Goal: Communication & Community: Share content

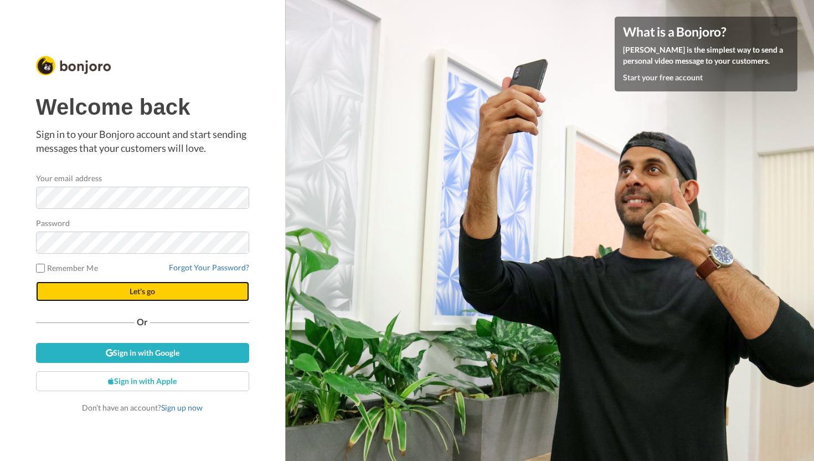
click at [157, 294] on button "Let's go" at bounding box center [142, 291] width 213 height 20
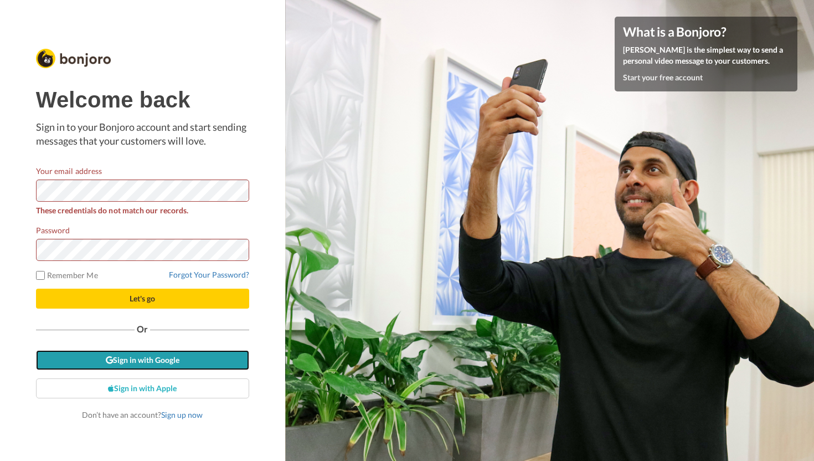
click at [180, 368] on link "Sign in with Google" at bounding box center [142, 360] width 213 height 20
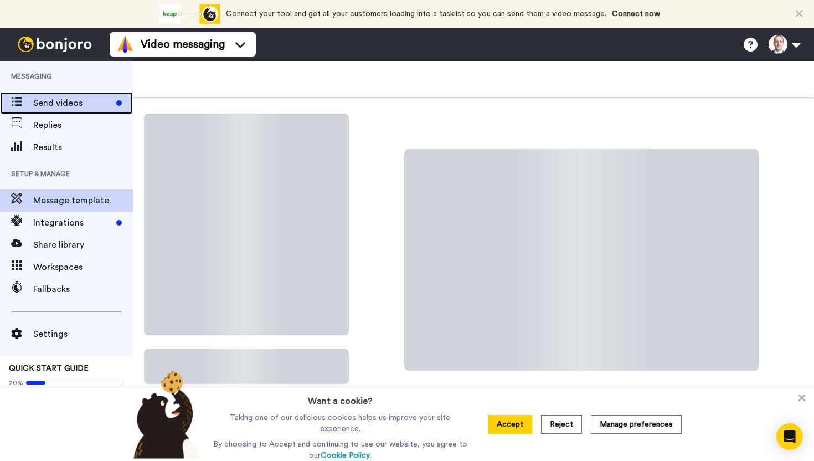
click at [74, 92] on div "Send videos" at bounding box center [66, 103] width 133 height 22
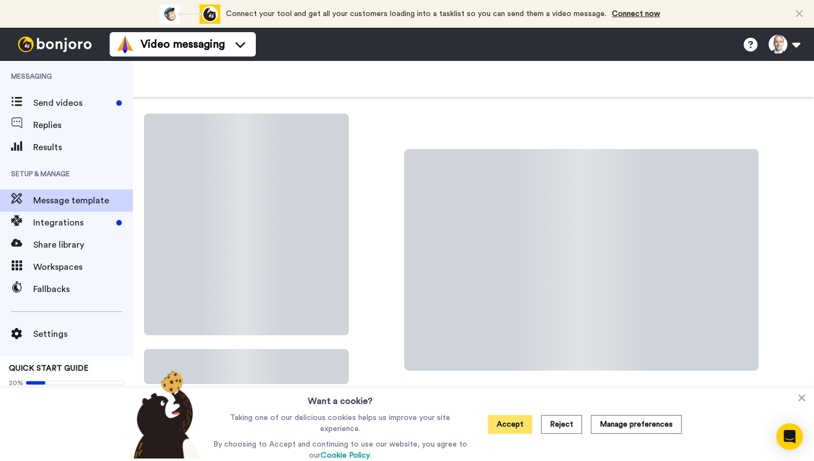
click at [526, 427] on button "Accept" at bounding box center [510, 424] width 44 height 19
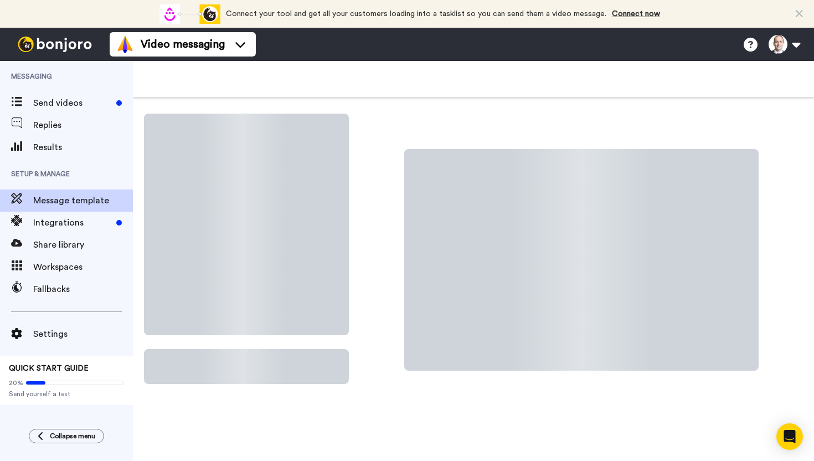
click at [247, 224] on div at bounding box center [242, 251] width 213 height 292
click at [46, 89] on span "Messaging" at bounding box center [66, 76] width 133 height 31
click at [46, 104] on span "Send videos" at bounding box center [72, 102] width 79 height 13
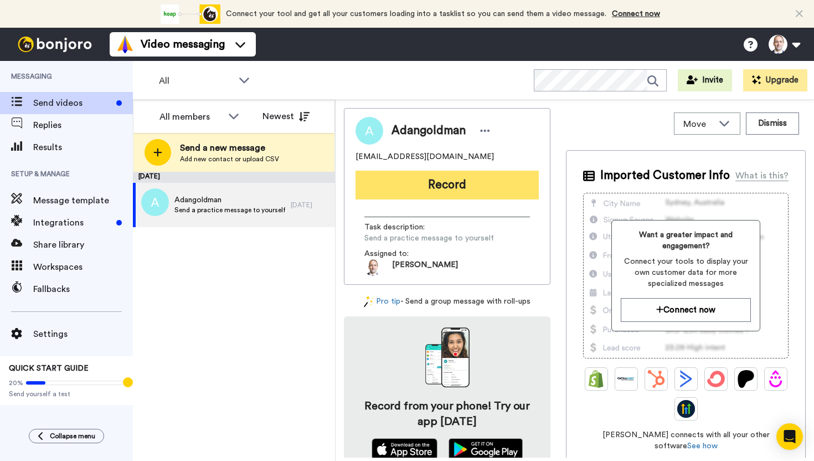
click at [418, 190] on button "Record" at bounding box center [446, 184] width 183 height 29
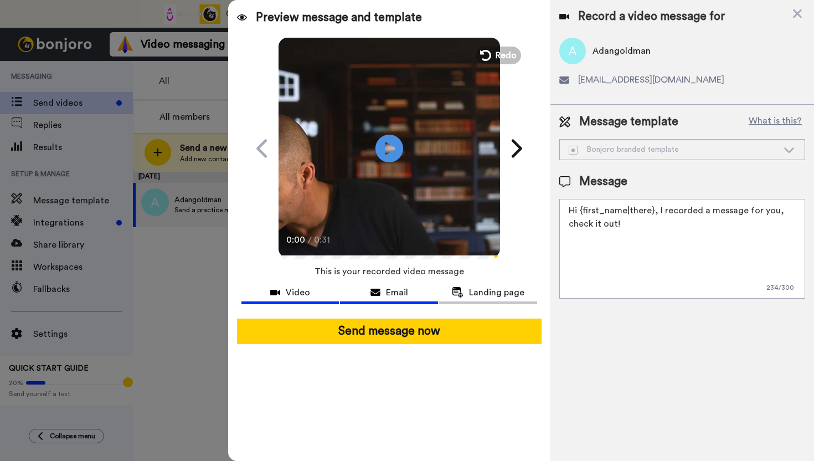
click at [396, 292] on span "Email" at bounding box center [397, 292] width 22 height 13
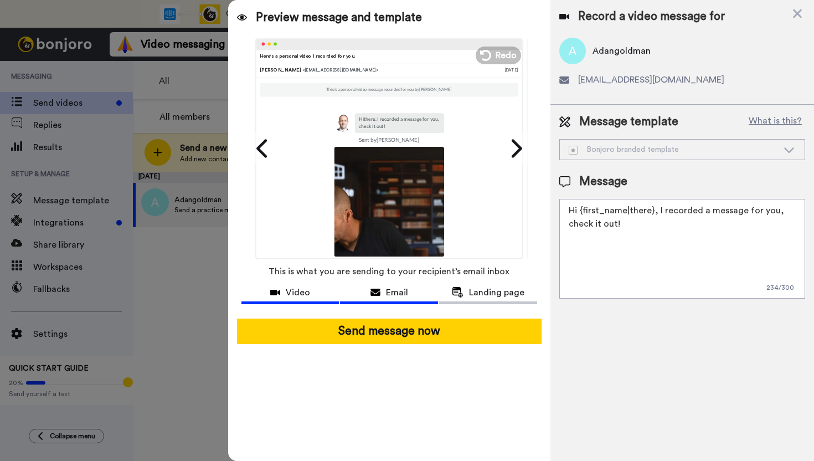
click at [293, 296] on span "Video" at bounding box center [298, 292] width 24 height 13
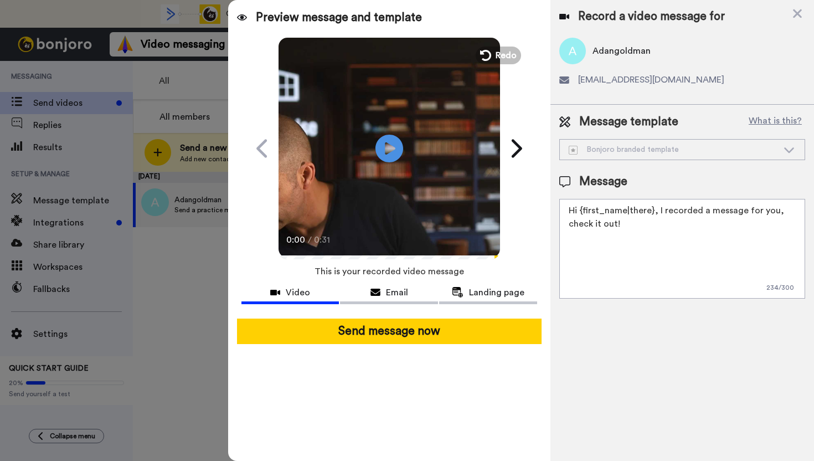
click at [598, 227] on textarea "Hi {first_name|there}, I recorded a message for you, check it out!" at bounding box center [682, 249] width 246 height 100
paste textarea "ey (Name), I wanted to reach out personally—take a look at the video I put toge…"
click at [653, 234] on textarea "Hi {first_name|there}, I recorded a message for you, check it out!" at bounding box center [682, 249] width 246 height 100
drag, startPoint x: 664, startPoint y: 224, endPoint x: 656, endPoint y: 214, distance: 12.3
click at [656, 214] on textarea "Hi {first_name|there}, I recorded a message for you, check it out!" at bounding box center [682, 249] width 246 height 100
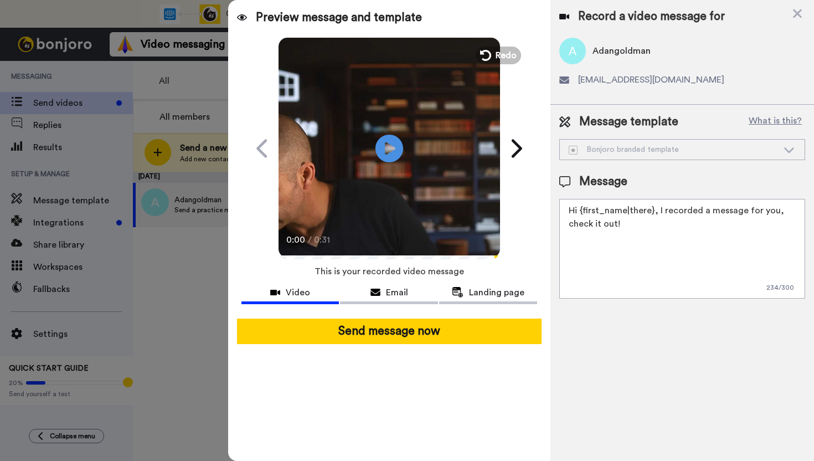
paste textarea "wanted to reach out personally—take a look at the video I put together for you!…"
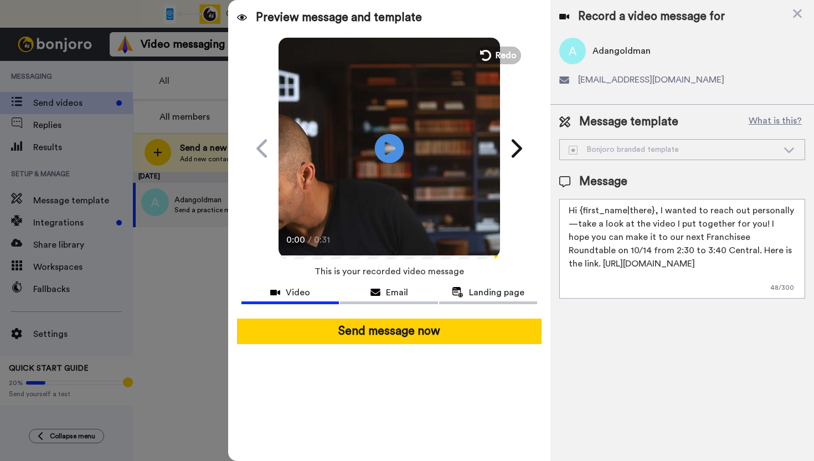
type textarea "Hi {first_name|there}, I wanted to reach out personally—take a look at the vide…"
click at [395, 148] on icon at bounding box center [388, 147] width 29 height 29
click at [385, 148] on icon "Play/Pause" at bounding box center [388, 148] width 29 height 53
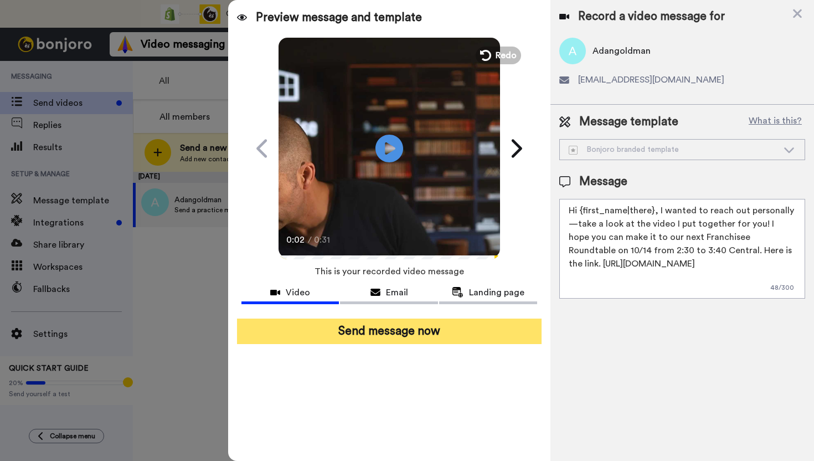
click at [347, 330] on button "Send message now" at bounding box center [389, 330] width 304 height 25
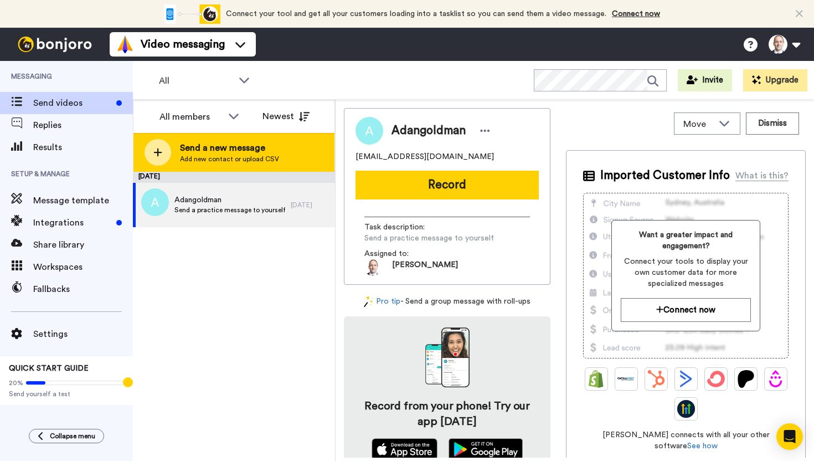
click at [202, 153] on span "Send a new message" at bounding box center [229, 147] width 99 height 13
click at [211, 157] on span "Add new contact or upload CSV" at bounding box center [229, 158] width 99 height 9
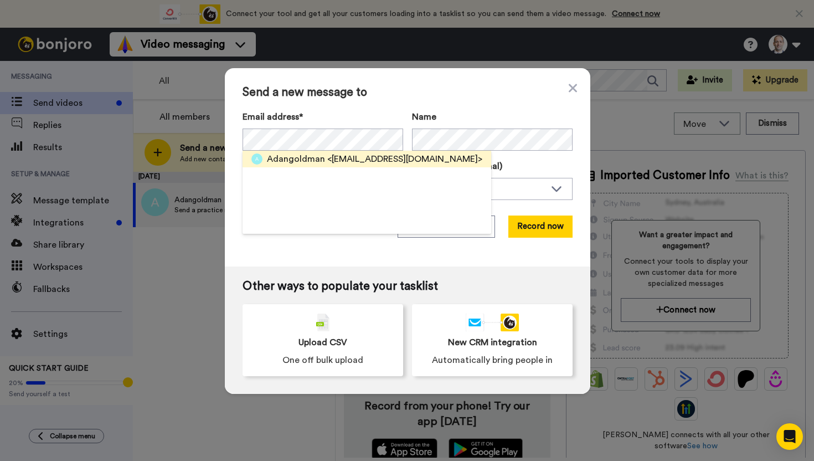
click at [360, 164] on span "<[EMAIL_ADDRESS][DOMAIN_NAME]>" at bounding box center [404, 158] width 155 height 13
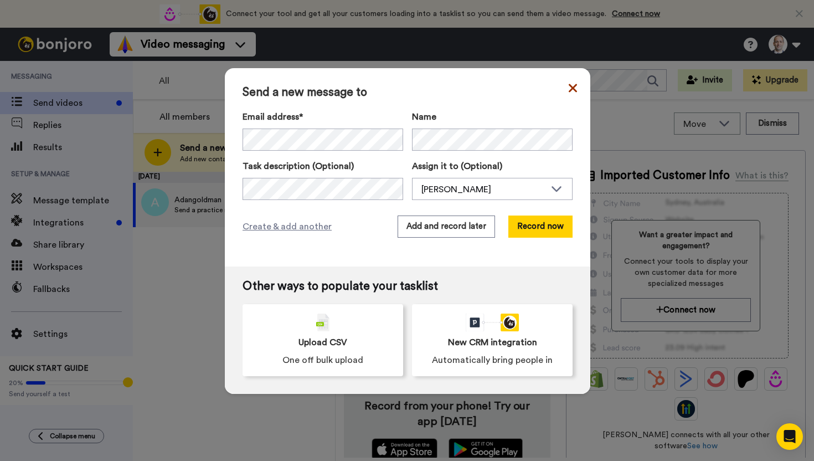
click at [572, 89] on icon at bounding box center [572, 88] width 8 height 8
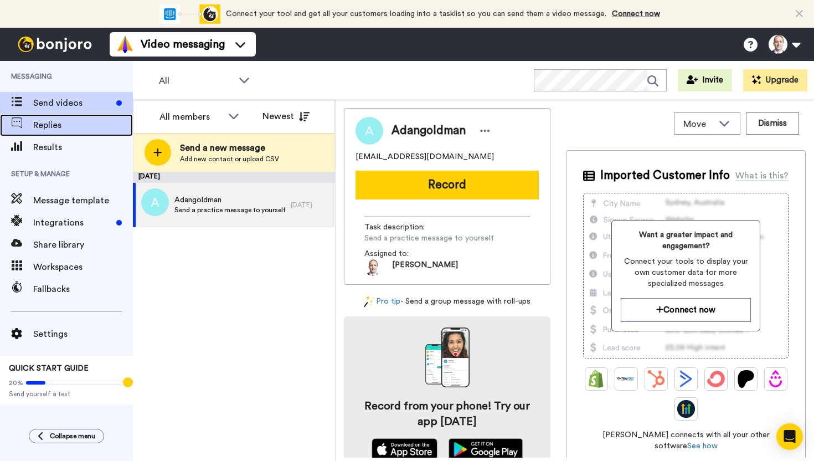
click at [49, 128] on span "Replies" at bounding box center [83, 124] width 100 height 13
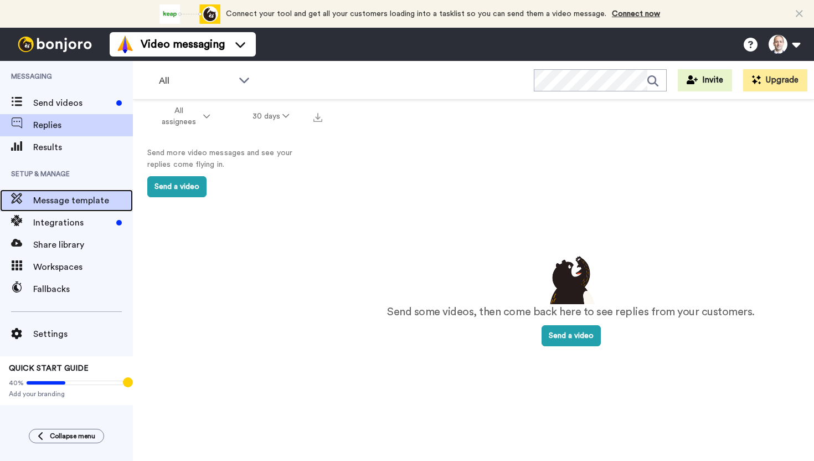
click at [68, 198] on span "Message template" at bounding box center [83, 200] width 100 height 13
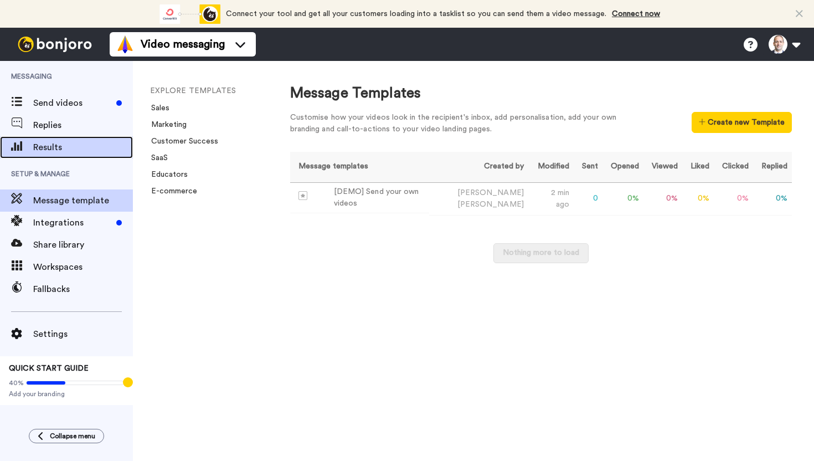
click at [59, 153] on span "Results" at bounding box center [83, 147] width 100 height 13
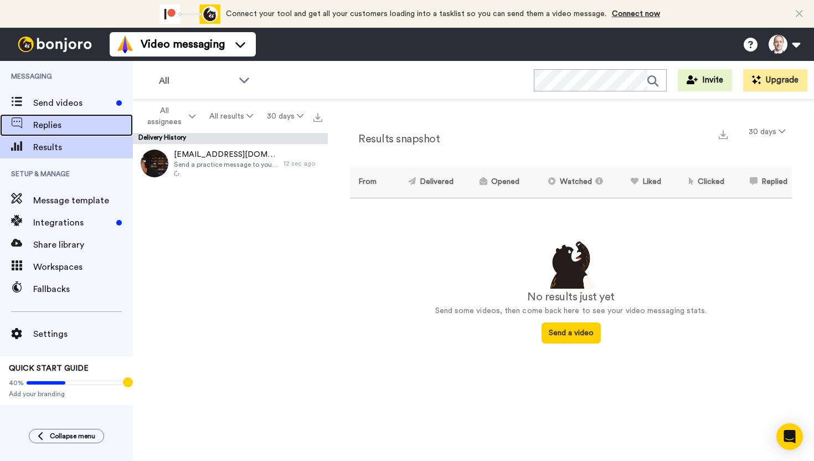
click at [87, 115] on div "Replies" at bounding box center [66, 125] width 133 height 22
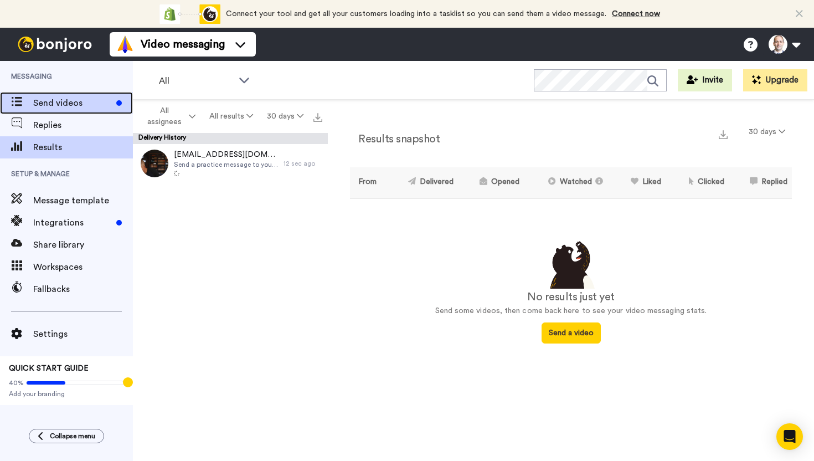
click at [91, 92] on div "Send videos" at bounding box center [66, 103] width 133 height 22
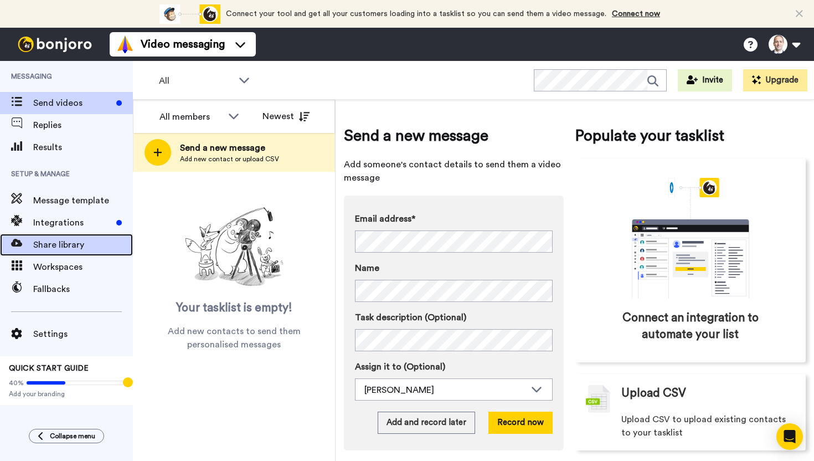
click at [63, 234] on div "Share library" at bounding box center [66, 245] width 133 height 22
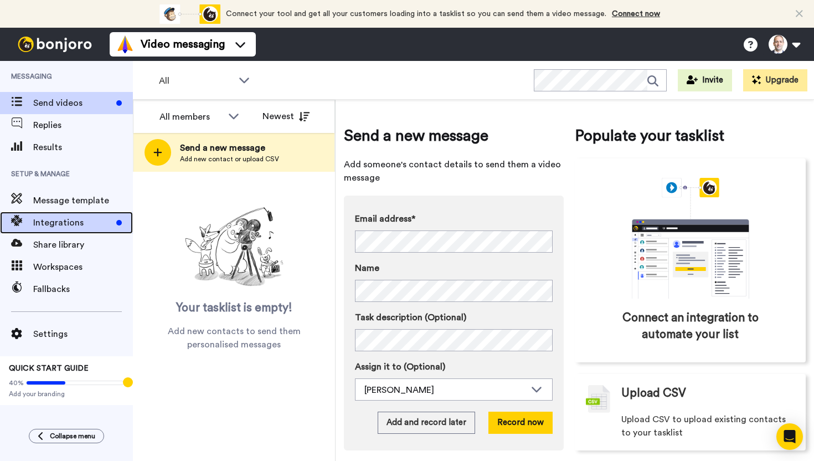
click at [66, 219] on span "Integrations" at bounding box center [72, 222] width 79 height 13
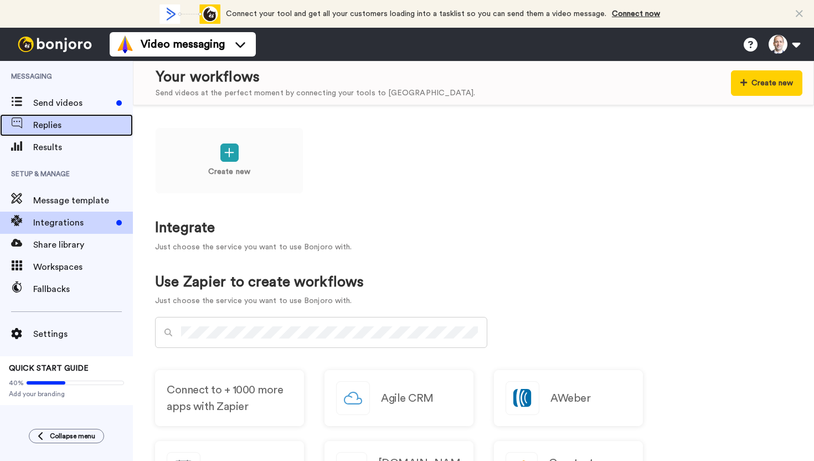
click at [69, 132] on div "Replies" at bounding box center [66, 125] width 133 height 22
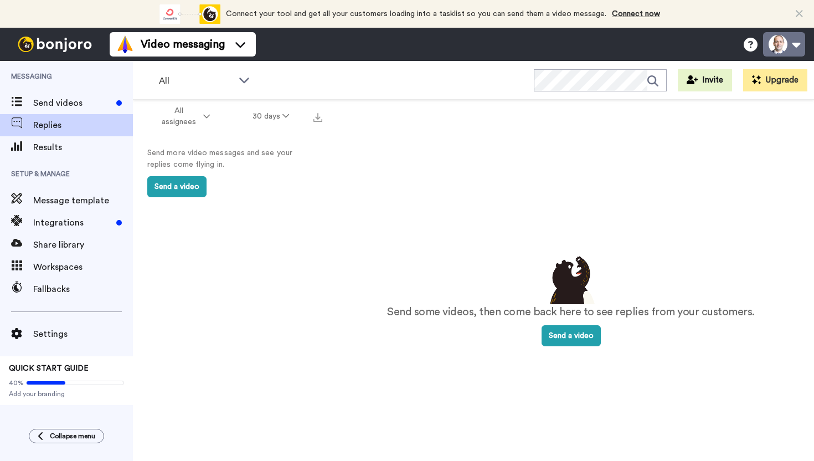
click at [784, 37] on button at bounding box center [784, 44] width 42 height 24
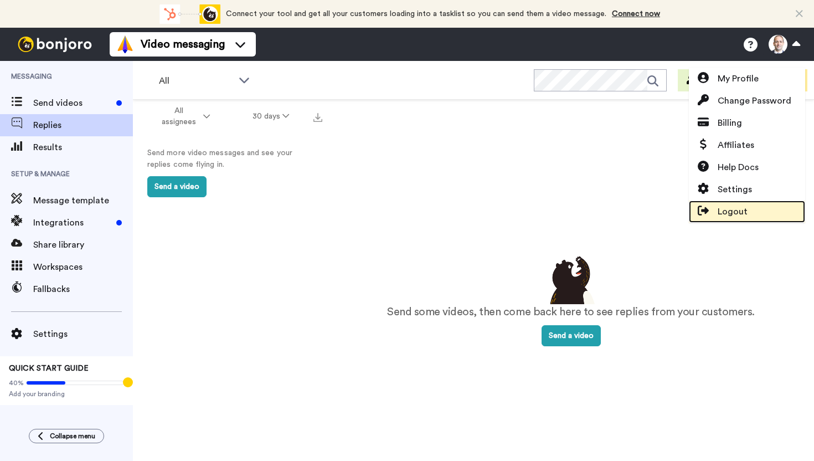
click at [736, 218] on link "Logout" at bounding box center [747, 211] width 116 height 22
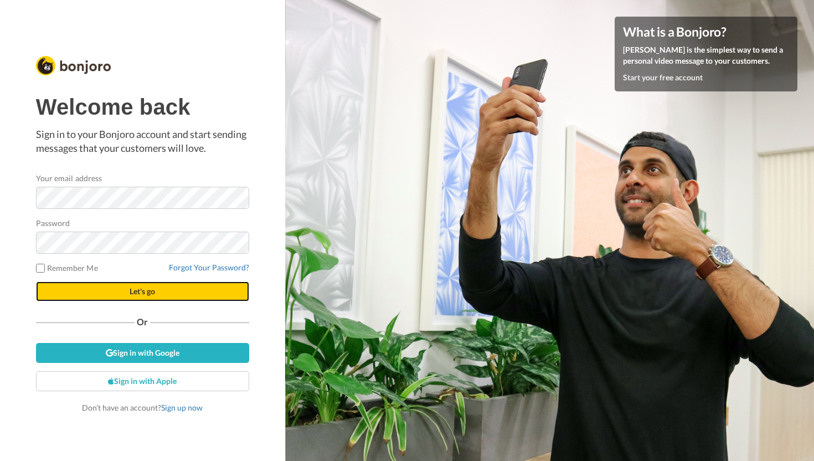
click at [172, 287] on button "Let's go" at bounding box center [142, 291] width 213 height 20
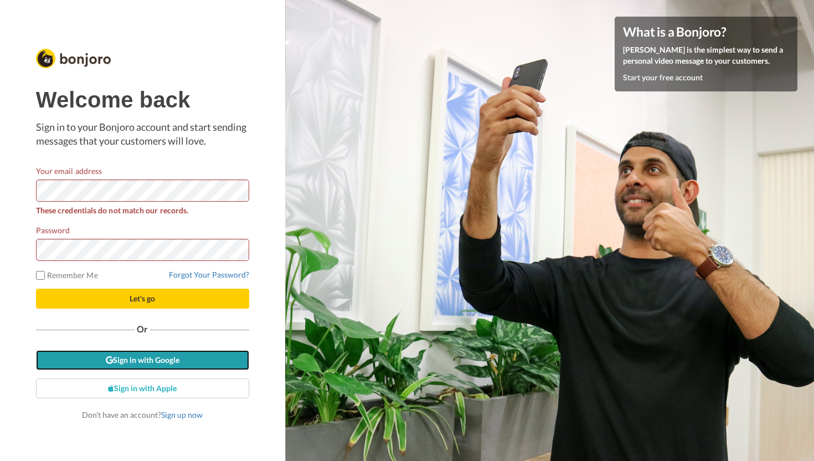
click at [146, 359] on link "Sign in with Google" at bounding box center [142, 360] width 213 height 20
